Goal: Entertainment & Leisure: Consume media (video, audio)

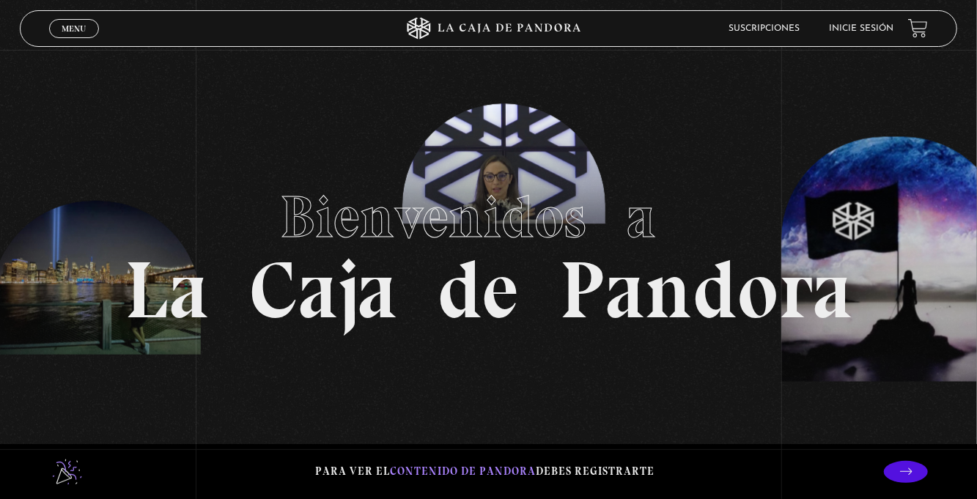
click at [79, 26] on span "Menu" at bounding box center [74, 28] width 24 height 9
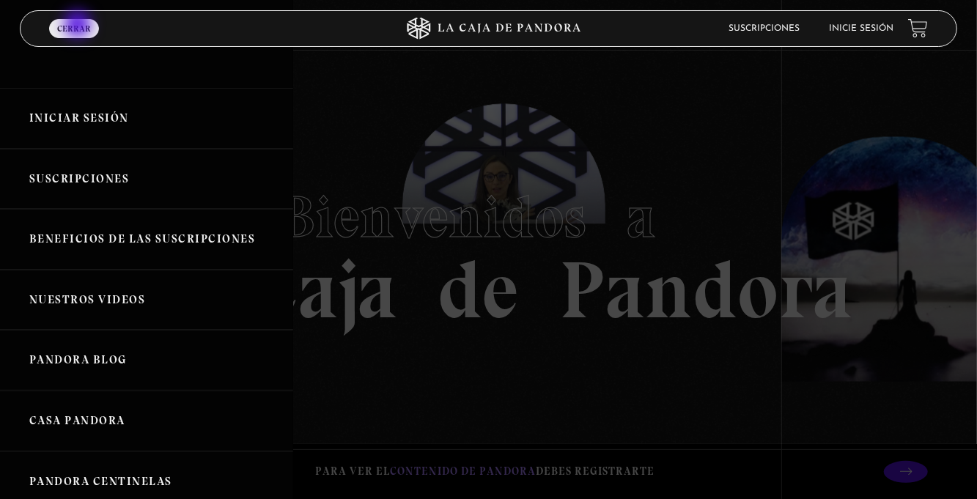
click at [109, 104] on link "Iniciar Sesión" at bounding box center [146, 118] width 293 height 61
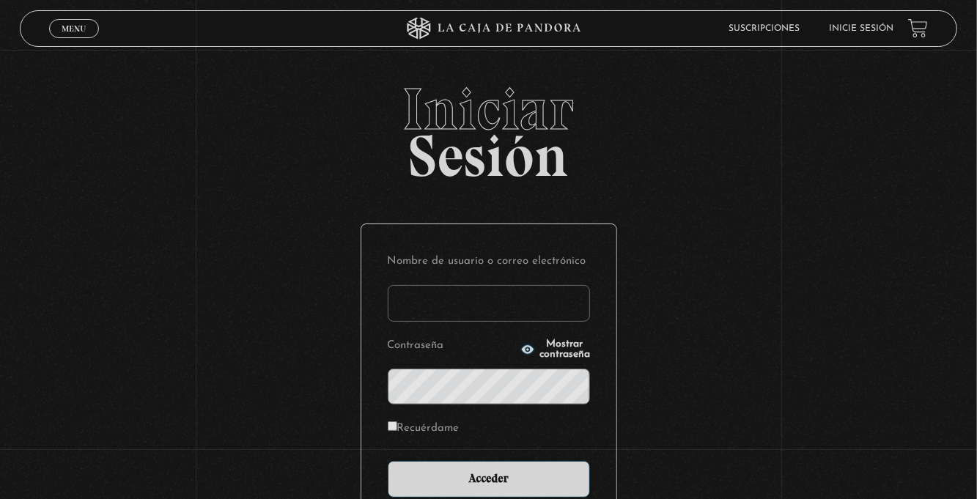
click at [473, 315] on input "Nombre de usuario o correo electrónico" at bounding box center [489, 303] width 202 height 37
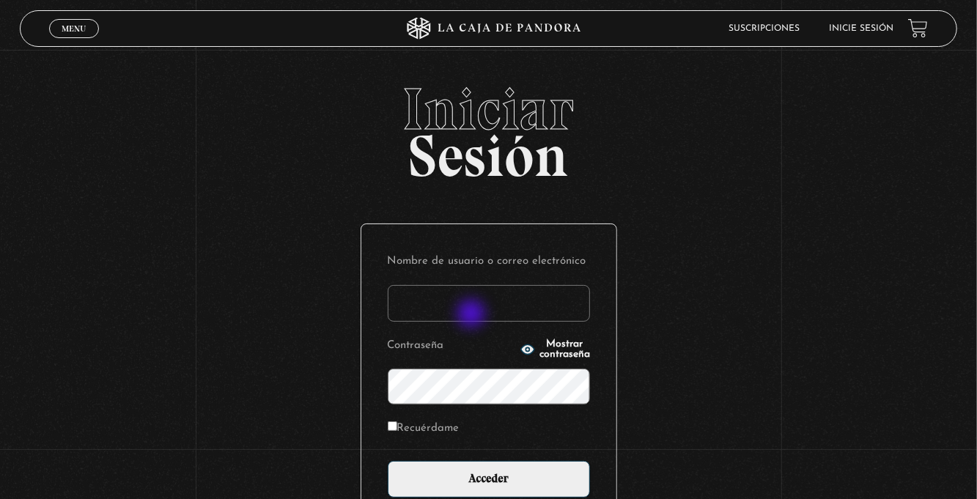
type input "[EMAIL_ADDRESS][DOMAIN_NAME]"
click at [388, 461] on input "Acceder" at bounding box center [489, 479] width 202 height 37
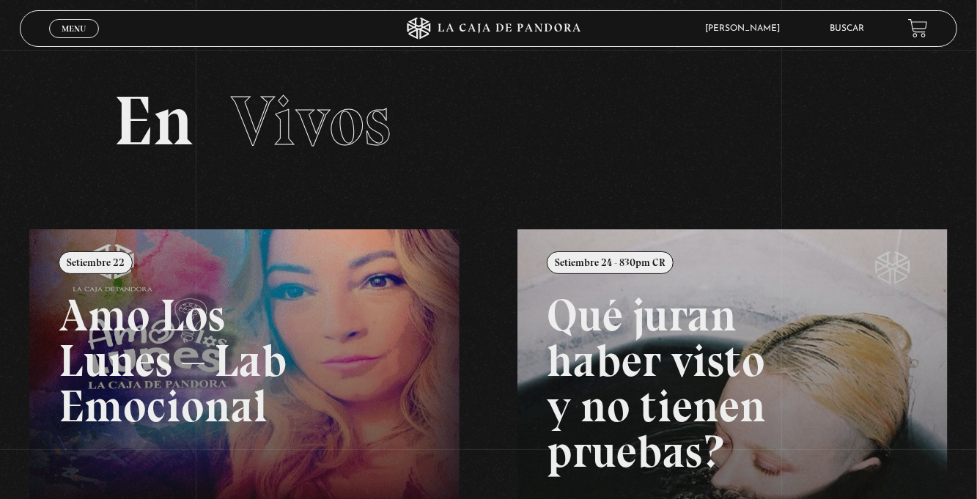
click at [62, 33] on span "Menu" at bounding box center [74, 28] width 24 height 9
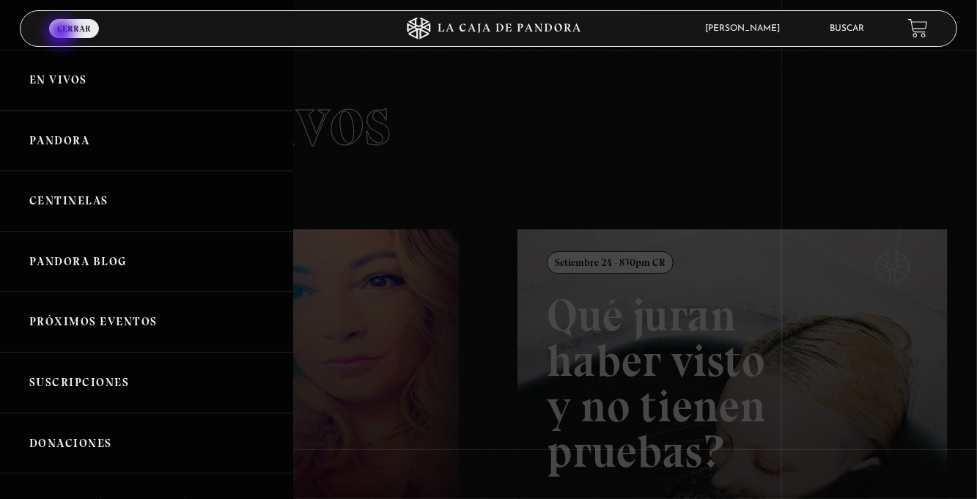
click at [166, 220] on link "Centinelas" at bounding box center [146, 201] width 293 height 61
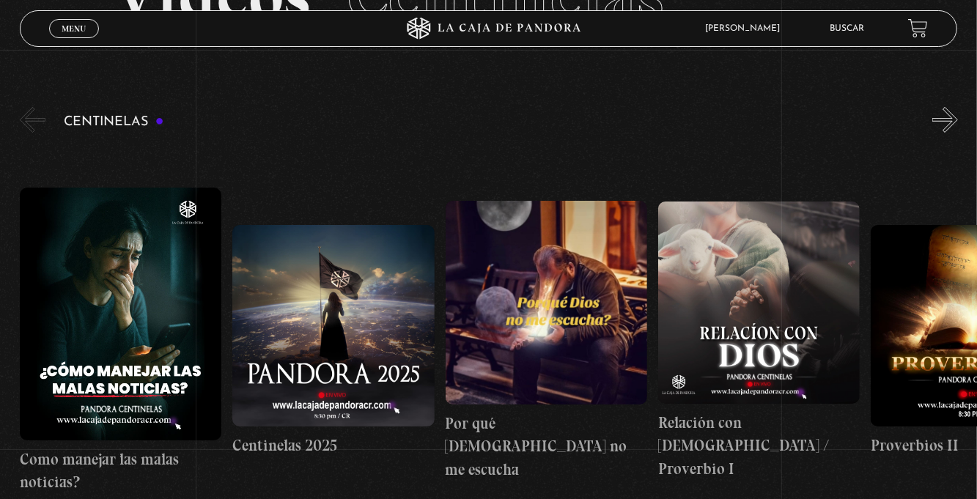
scroll to position [132, 0]
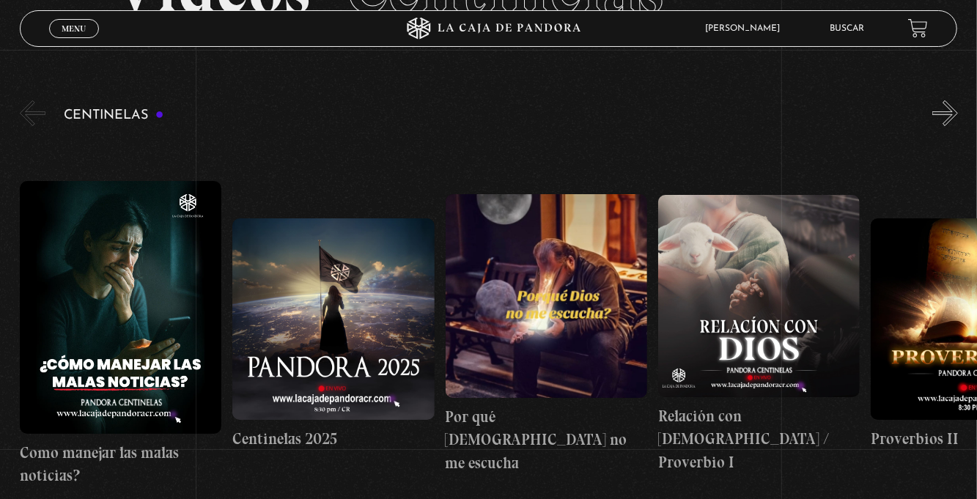
click at [528, 346] on figure at bounding box center [547, 296] width 202 height 204
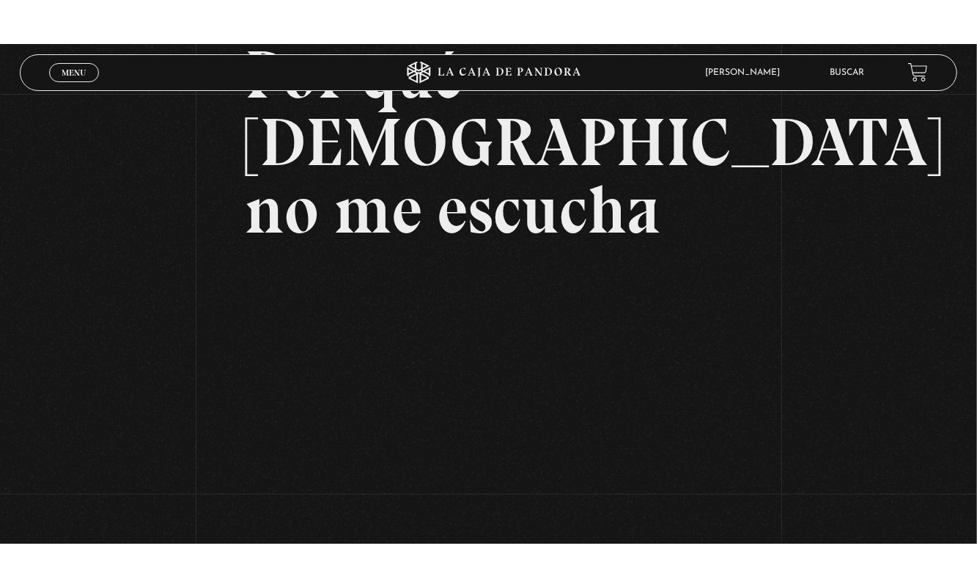
scroll to position [147, 0]
